Goal: Information Seeking & Learning: Learn about a topic

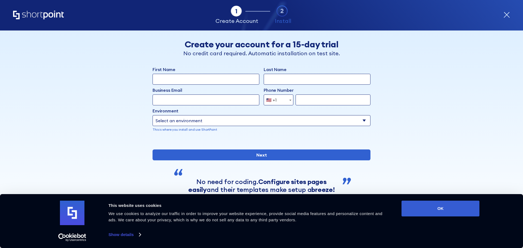
click at [37, 9] on div "Tab 1 Tab 2 Tab 2 ShortPoint eases the setup and orchestration of Intranets and…" at bounding box center [261, 15] width 497 height 31
click at [37, 12] on icon "Home" at bounding box center [38, 15] width 51 height 9
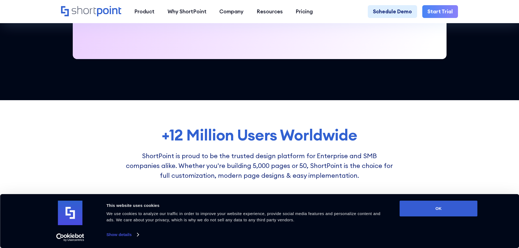
scroll to position [327, 0]
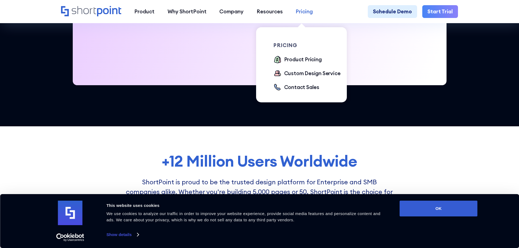
click at [308, 15] on div "Pricing" at bounding box center [304, 12] width 17 height 8
click at [291, 58] on div "Product Pricing" at bounding box center [303, 60] width 38 height 8
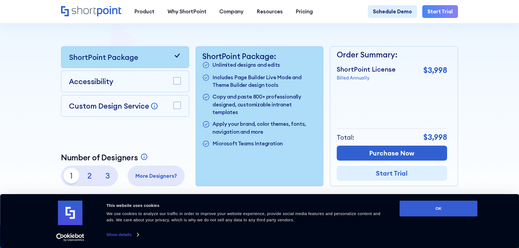
scroll to position [136, 0]
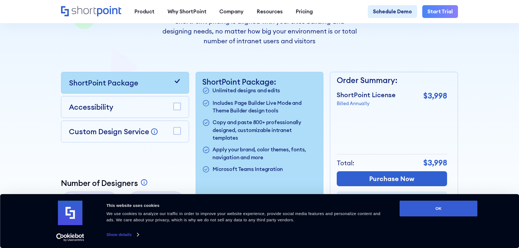
click at [184, 107] on div "Accessibility" at bounding box center [125, 107] width 128 height 22
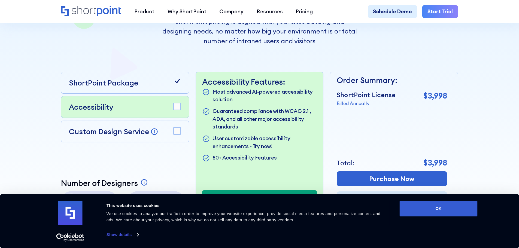
click at [182, 110] on div "Accessibility" at bounding box center [125, 107] width 128 height 22
click at [179, 90] on div "ShortPoint Package" at bounding box center [125, 83] width 128 height 22
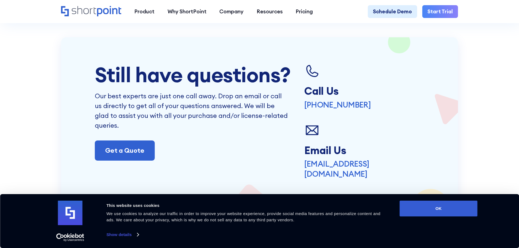
scroll to position [1323, 0]
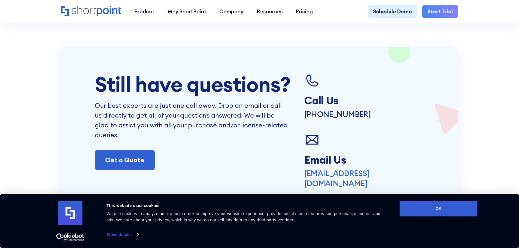
click at [362, 119] on p "[PHONE_NUMBER]" at bounding box center [337, 114] width 66 height 10
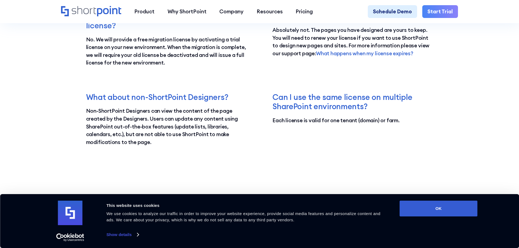
scroll to position [1050, 0]
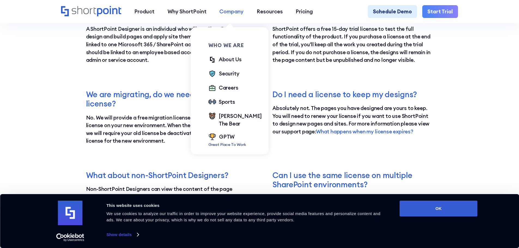
click at [230, 17] on link "Company" at bounding box center [231, 11] width 37 height 13
click at [225, 59] on div "About Us" at bounding box center [230, 60] width 23 height 8
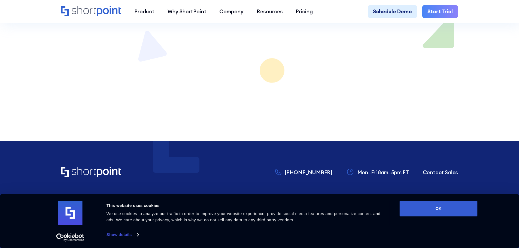
scroll to position [4578, 0]
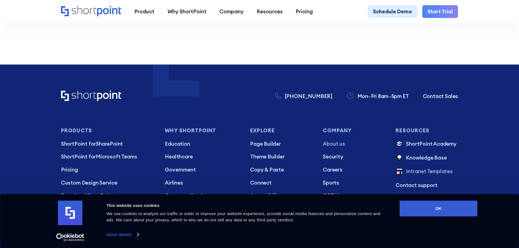
click at [408, 168] on p "Intranet Templates" at bounding box center [429, 172] width 47 height 9
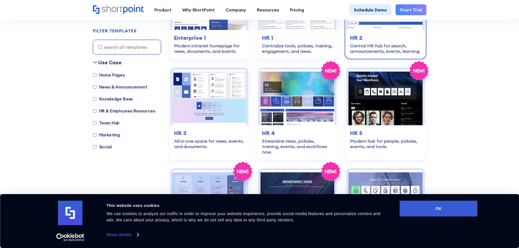
scroll to position [191, 0]
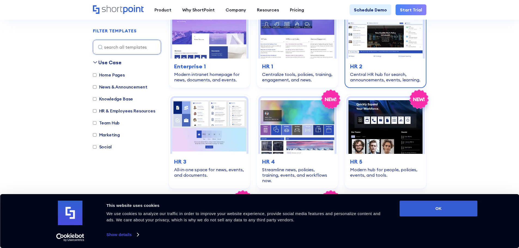
click at [406, 32] on img at bounding box center [385, 31] width 74 height 56
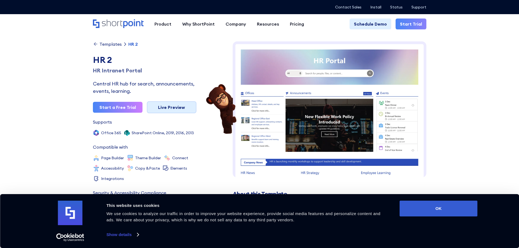
click at [183, 108] on link "Live Preview" at bounding box center [172, 107] width 50 height 12
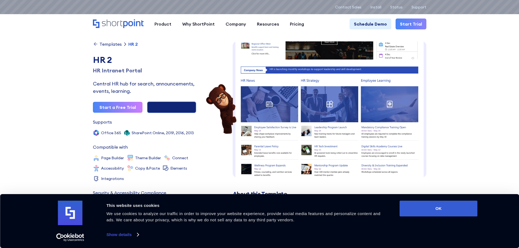
scroll to position [111, 0]
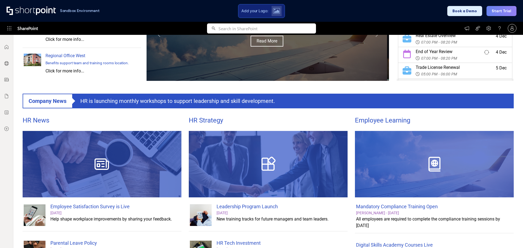
scroll to position [320, 0]
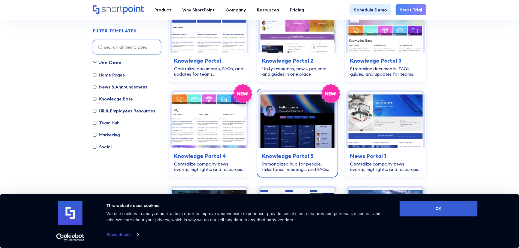
scroll to position [599, 0]
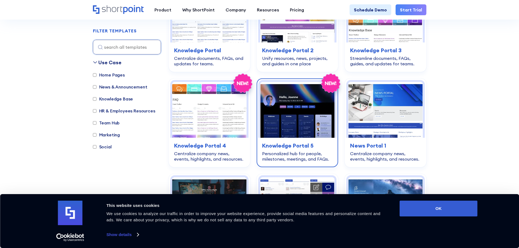
click at [292, 90] on img at bounding box center [297, 110] width 74 height 56
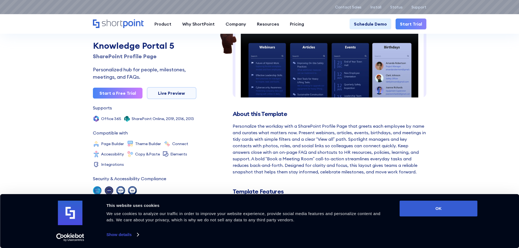
scroll to position [163, 0]
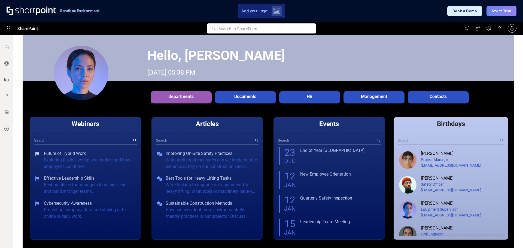
scroll to position [109, 0]
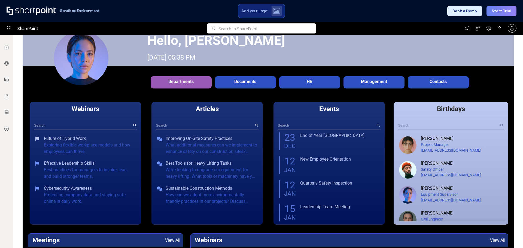
click at [243, 84] on div "Documents" at bounding box center [245, 81] width 58 height 5
click at [307, 82] on div "HR" at bounding box center [310, 81] width 58 height 5
click at [386, 78] on div "Management" at bounding box center [374, 81] width 61 height 11
click at [438, 78] on div "Contacts" at bounding box center [438, 81] width 61 height 11
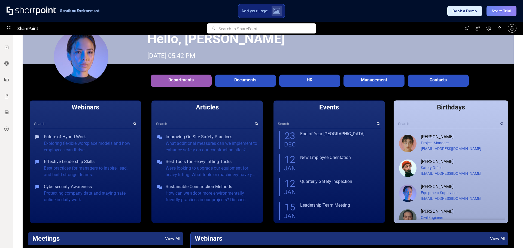
scroll to position [105, 0]
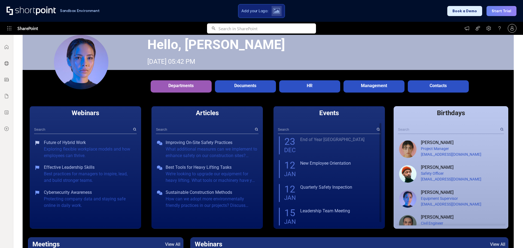
click at [320, 146] on div "End of Year Town Hall" at bounding box center [339, 146] width 79 height 18
click at [304, 135] on div at bounding box center [329, 129] width 103 height 11
click at [284, 144] on div "23" at bounding box center [290, 142] width 12 height 9
drag, startPoint x: 292, startPoint y: 141, endPoint x: 318, endPoint y: 130, distance: 28.5
click at [292, 141] on div "23" at bounding box center [290, 142] width 12 height 9
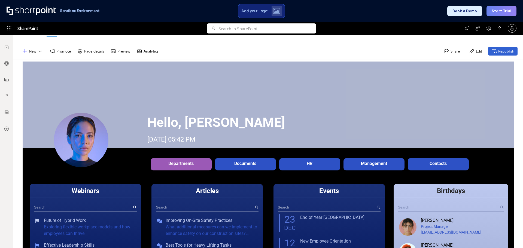
scroll to position [0, 0]
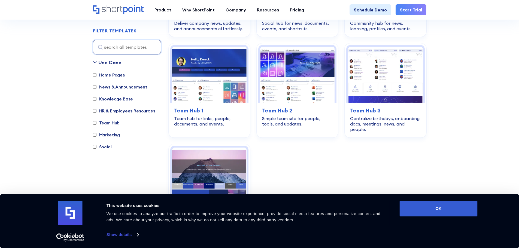
scroll to position [817, 0]
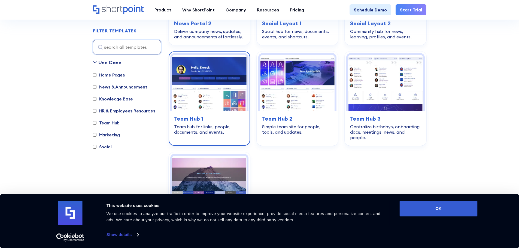
click at [227, 92] on img at bounding box center [209, 83] width 74 height 56
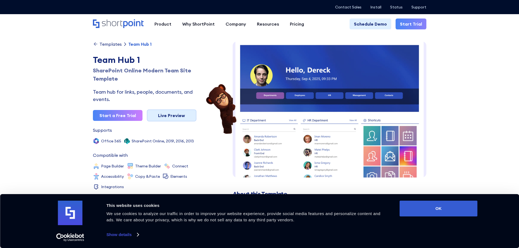
scroll to position [8, 0]
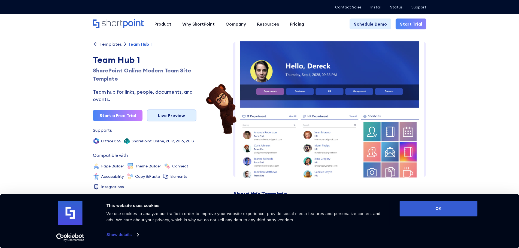
click at [163, 114] on link "Live Preview" at bounding box center [172, 116] width 50 height 12
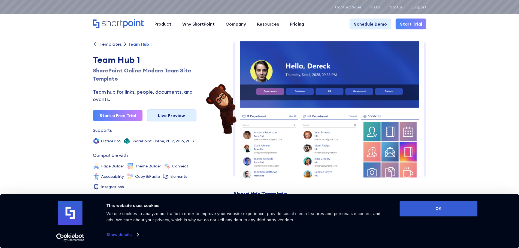
scroll to position [0, 0]
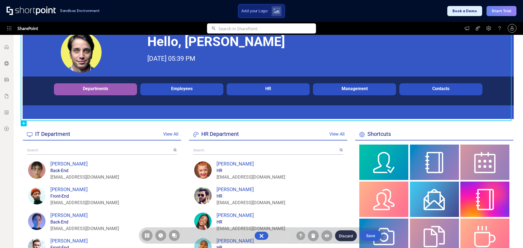
scroll to position [136, 0]
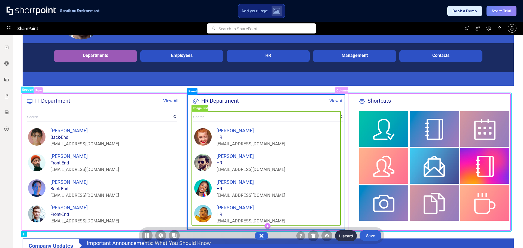
click at [202, 113] on rect at bounding box center [266, 168] width 149 height 114
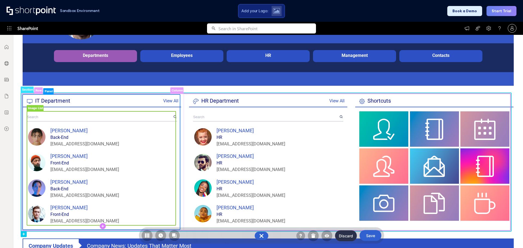
click at [94, 165] on rect at bounding box center [101, 168] width 149 height 114
click at [58, 153] on rect at bounding box center [101, 168] width 149 height 114
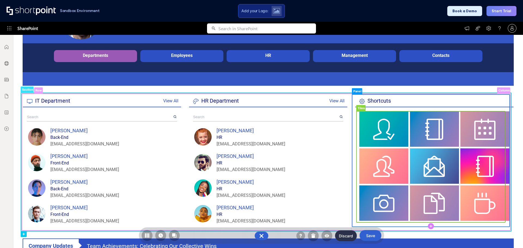
click at [401, 132] on rect at bounding box center [431, 166] width 149 height 111
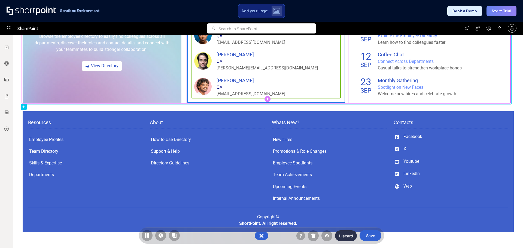
scroll to position [432, 0]
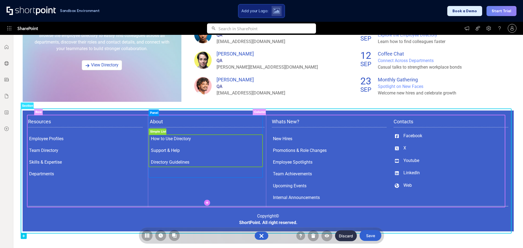
click at [184, 138] on rect at bounding box center [206, 151] width 114 height 32
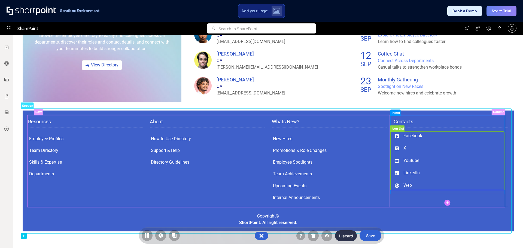
click at [425, 143] on rect at bounding box center [448, 161] width 114 height 58
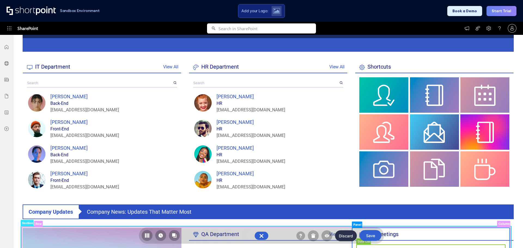
scroll to position [159, 0]
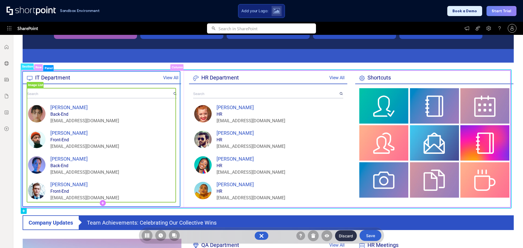
click at [91, 117] on rect at bounding box center [101, 145] width 149 height 114
click at [38, 85] on rect at bounding box center [35, 85] width 17 height 7
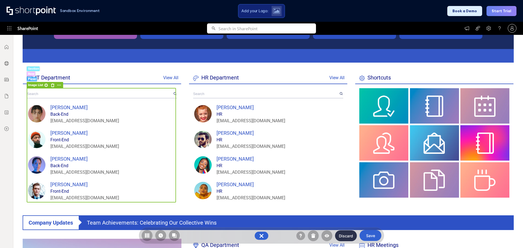
click at [46, 87] on rect at bounding box center [46, 85] width 7 height 7
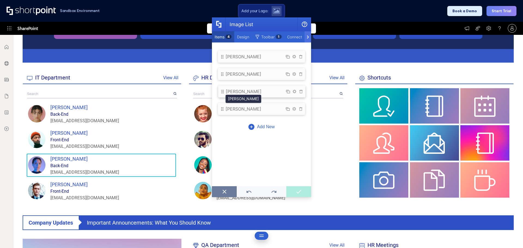
click at [253, 94] on div "[PERSON_NAME]" at bounding box center [244, 91] width 36 height 5
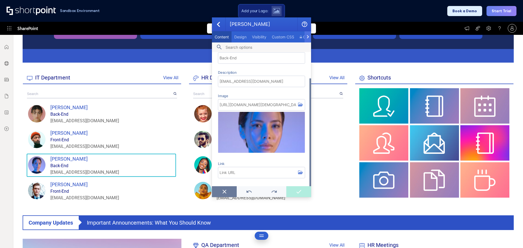
scroll to position [33, 0]
click at [265, 136] on img "scrollable content" at bounding box center [261, 132] width 87 height 87
click at [265, 110] on input "[URL][DOMAIN_NAME][DEMOGRAPHIC_DATA]" at bounding box center [261, 104] width 87 height 11
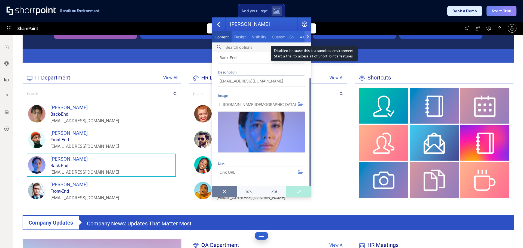
scroll to position [0, 0]
click at [327, 56] on div "Disabled because this is a sandbox environment Start a trial to access all of S…" at bounding box center [314, 53] width 87 height 15
click at [326, 71] on icon "row row section row section row section row section row row section Section Row…" at bounding box center [266, 215] width 490 height 581
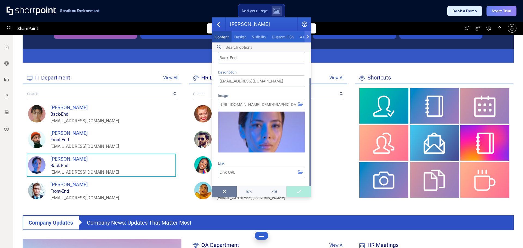
drag, startPoint x: 225, startPoint y: 192, endPoint x: 228, endPoint y: 185, distance: 6.9
click at [225, 192] on icon "Image List Item" at bounding box center [224, 192] width 5 height 4
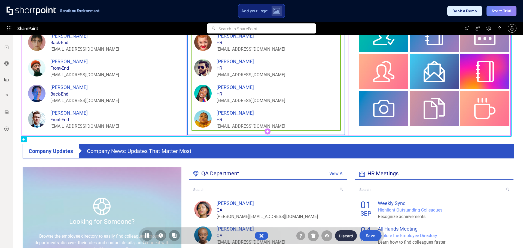
scroll to position [296, 0]
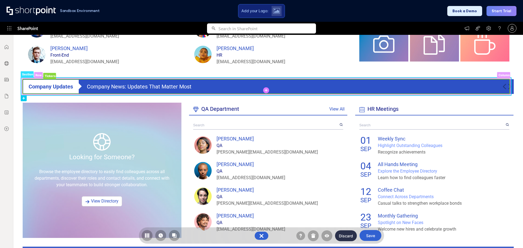
click at [97, 85] on rect at bounding box center [266, 86] width 487 height 15
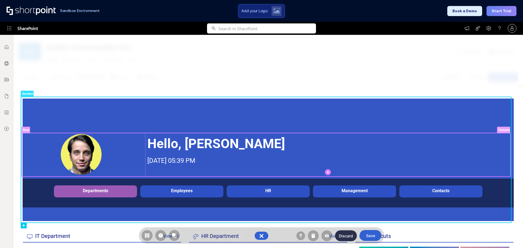
scroll to position [0, 0]
